Goal: Use online tool/utility: Use online tool/utility

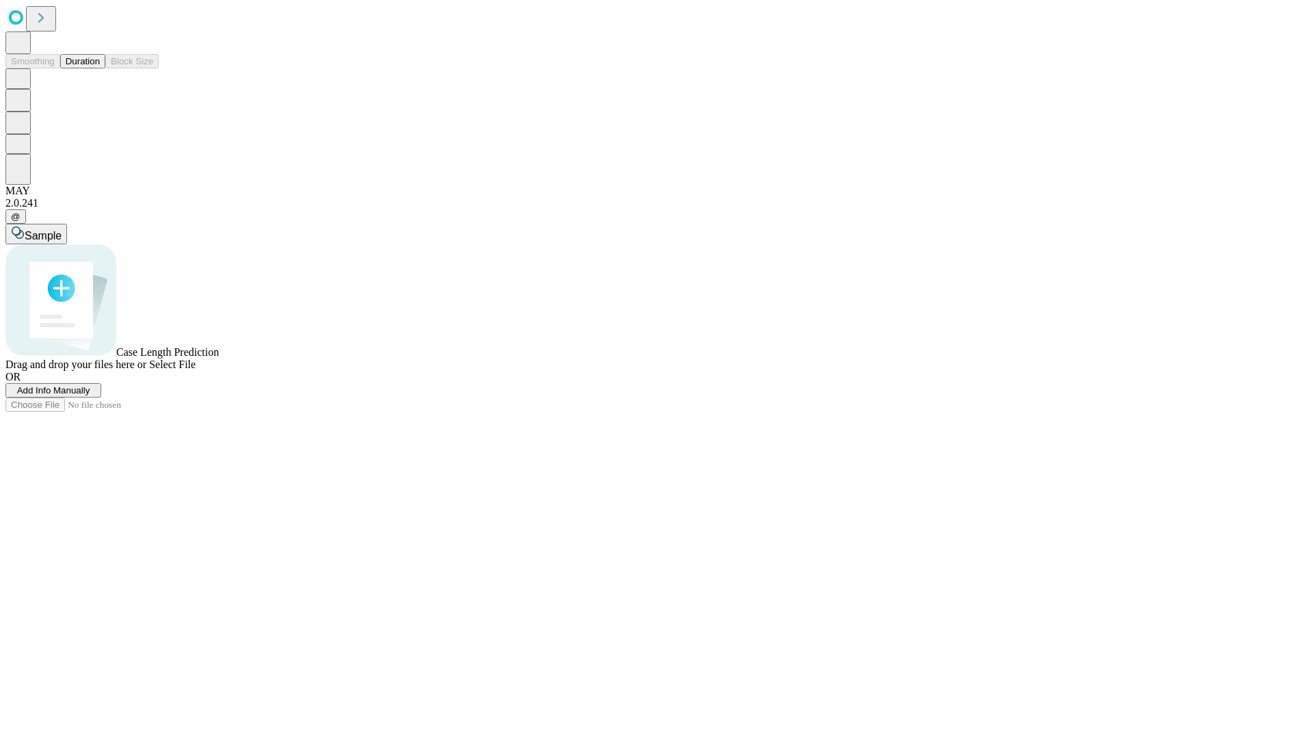
click at [100, 68] on button "Duration" at bounding box center [82, 61] width 45 height 14
click at [196, 370] on span "Select File" at bounding box center [172, 364] width 47 height 12
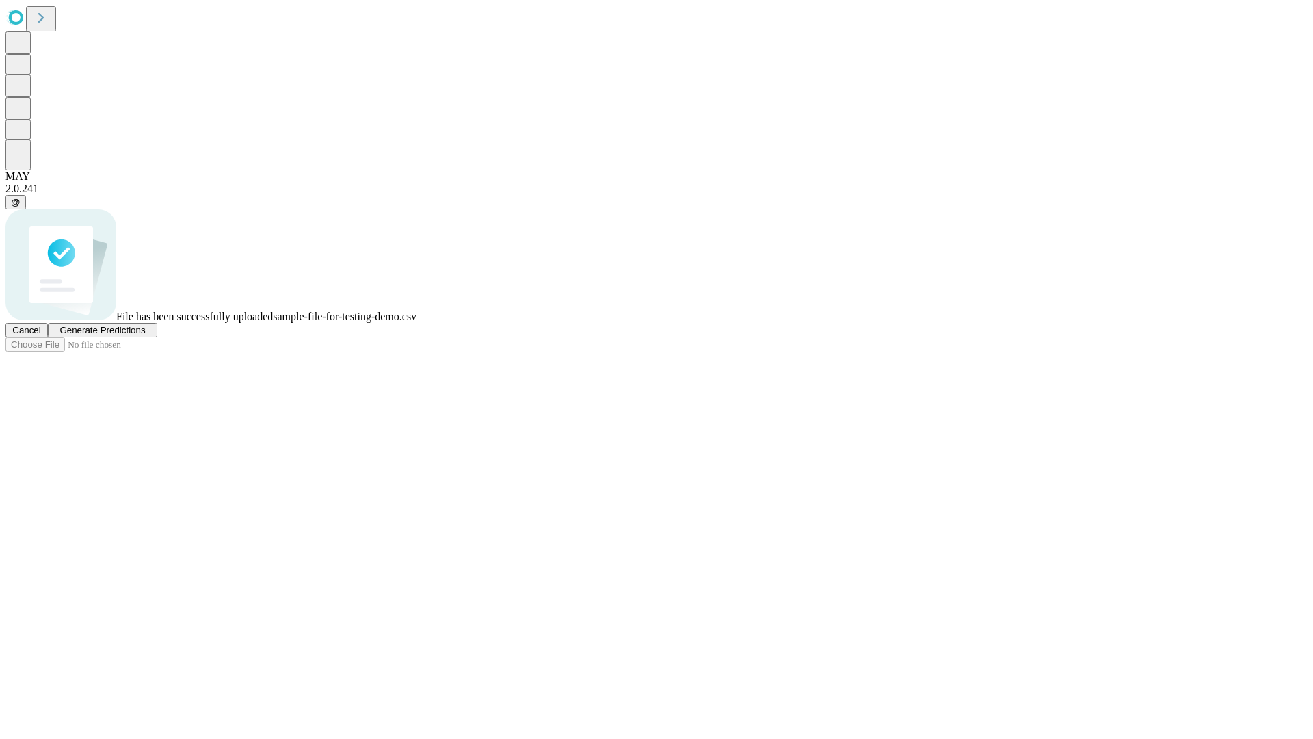
click at [145, 335] on span "Generate Predictions" at bounding box center [103, 330] width 86 height 10
